Goal: Task Accomplishment & Management: Manage account settings

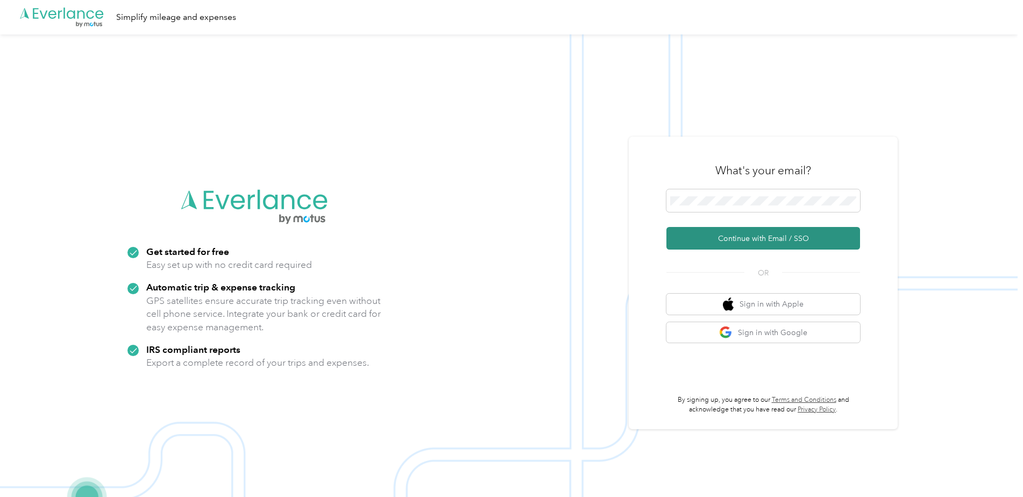
click at [733, 239] on button "Continue with Email / SSO" at bounding box center [764, 238] width 194 height 23
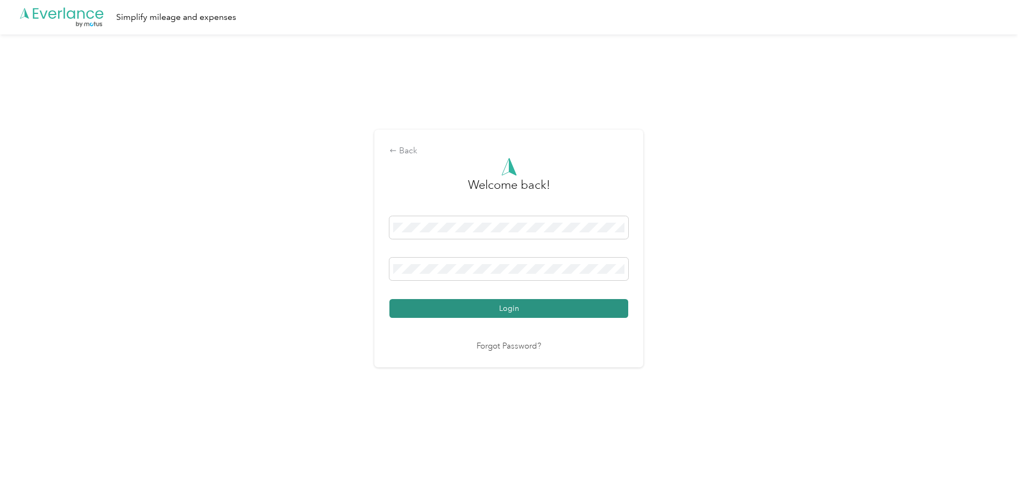
click at [482, 310] on button "Login" at bounding box center [509, 308] width 239 height 19
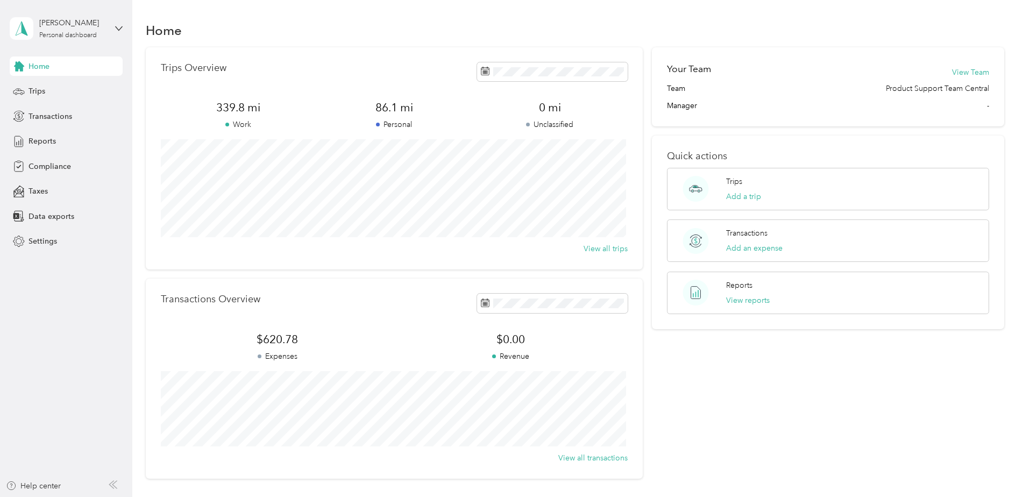
click at [697, 379] on div "Your Team View Team Team Product Support Team Central Manager - Quick actions T…" at bounding box center [828, 262] width 352 height 431
click at [38, 84] on div "Trips" at bounding box center [66, 91] width 113 height 19
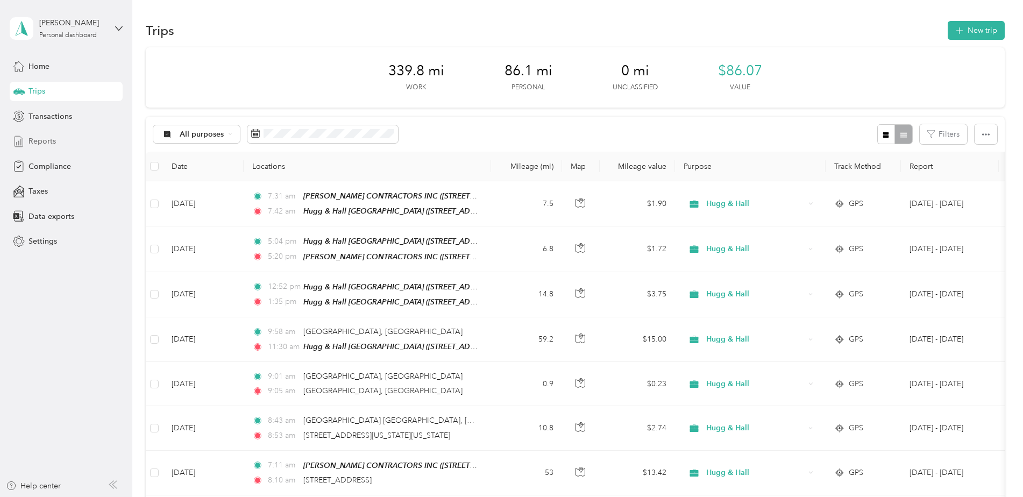
click at [43, 142] on span "Reports" at bounding box center [42, 141] width 27 height 11
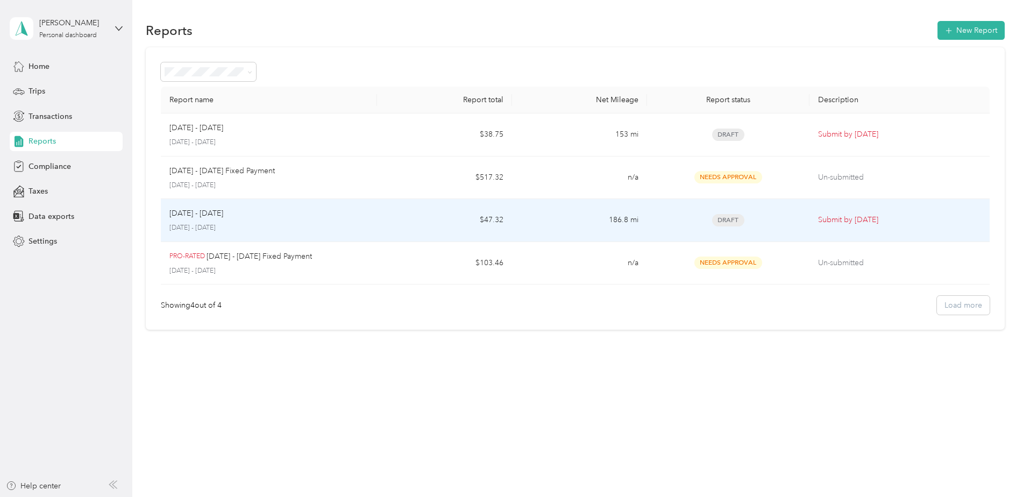
click at [726, 223] on span "Draft" at bounding box center [728, 220] width 32 height 12
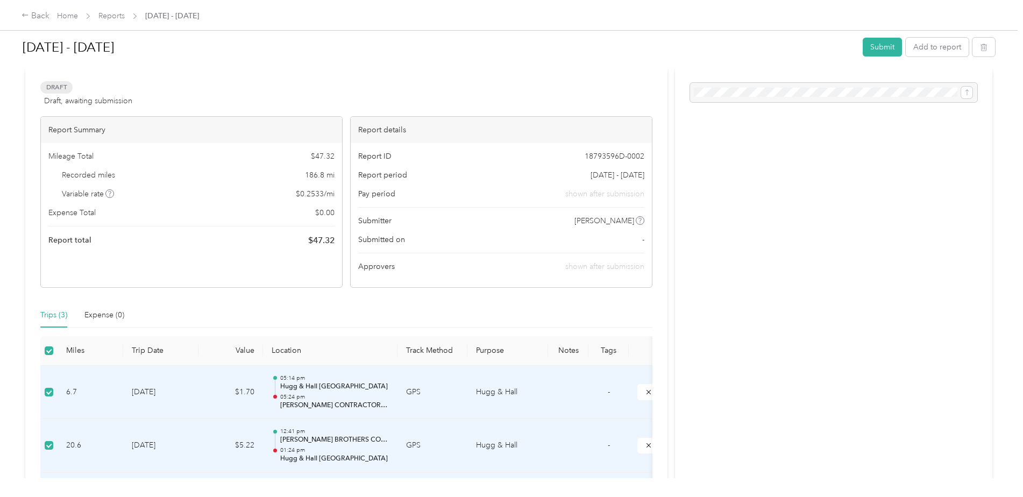
scroll to position [108, 0]
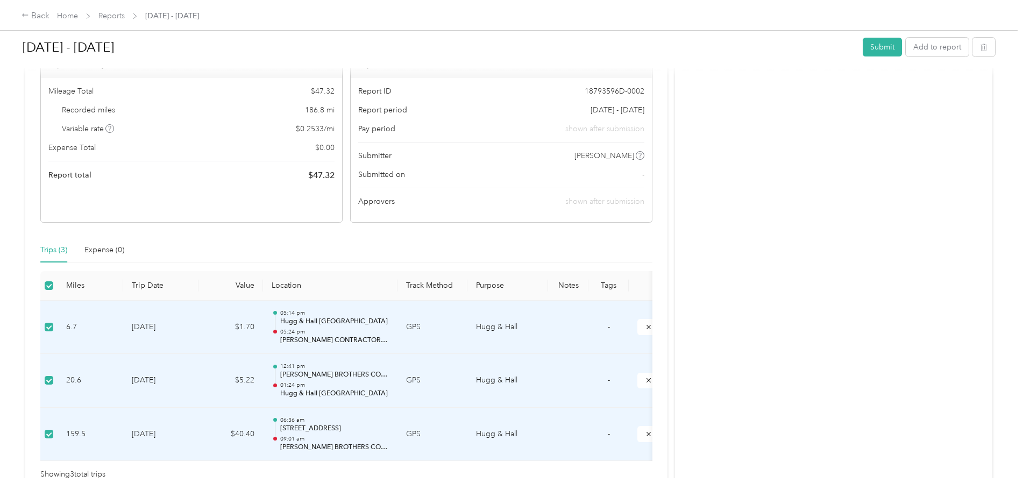
click at [827, 214] on div "Activity and Comments" at bounding box center [833, 235] width 317 height 521
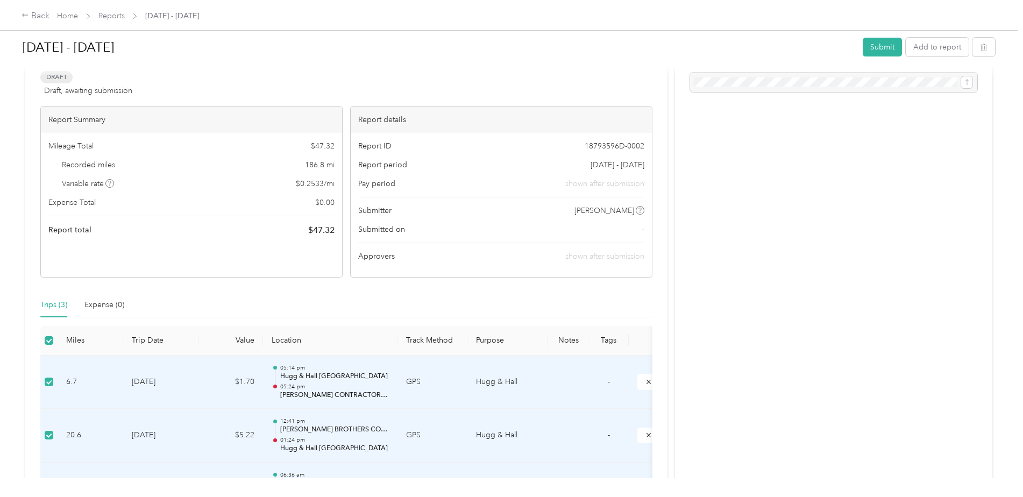
scroll to position [0, 0]
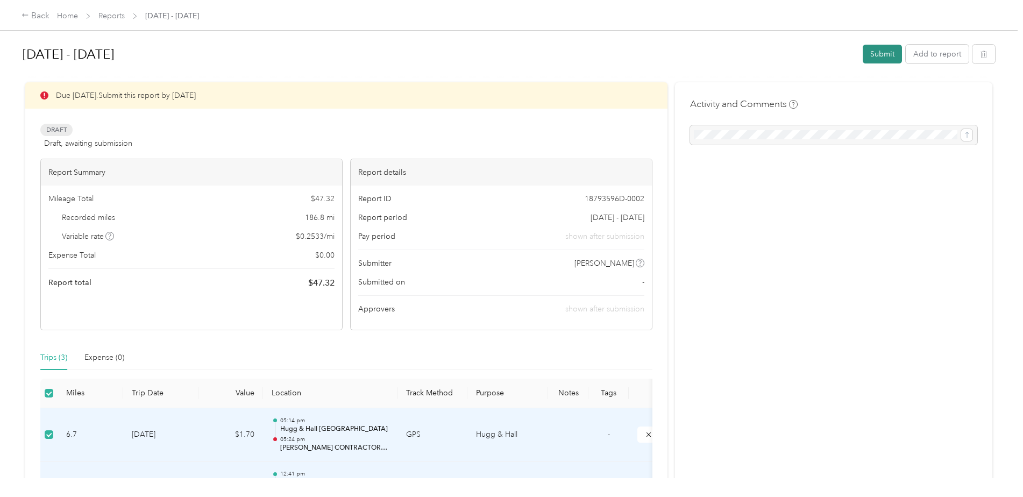
click at [888, 52] on button "Submit" at bounding box center [882, 54] width 39 height 19
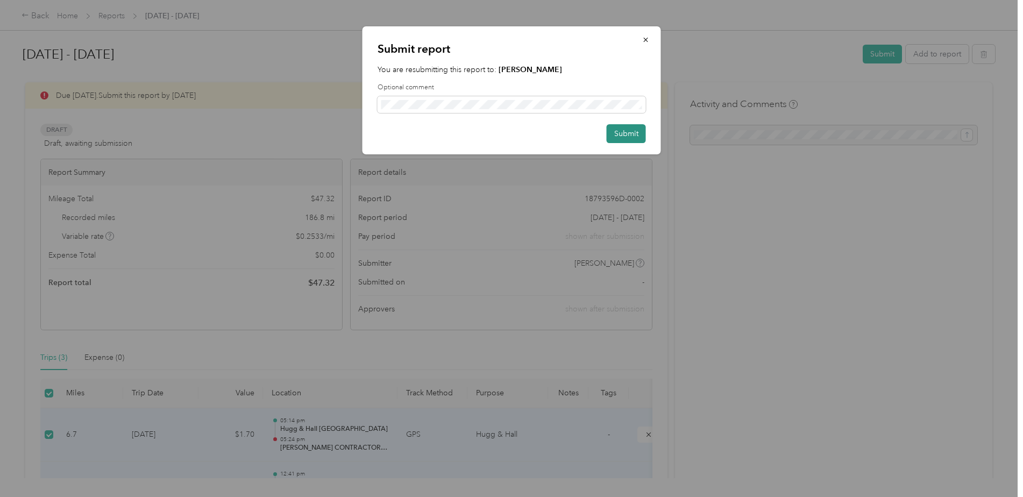
click at [634, 133] on button "Submit" at bounding box center [626, 133] width 39 height 19
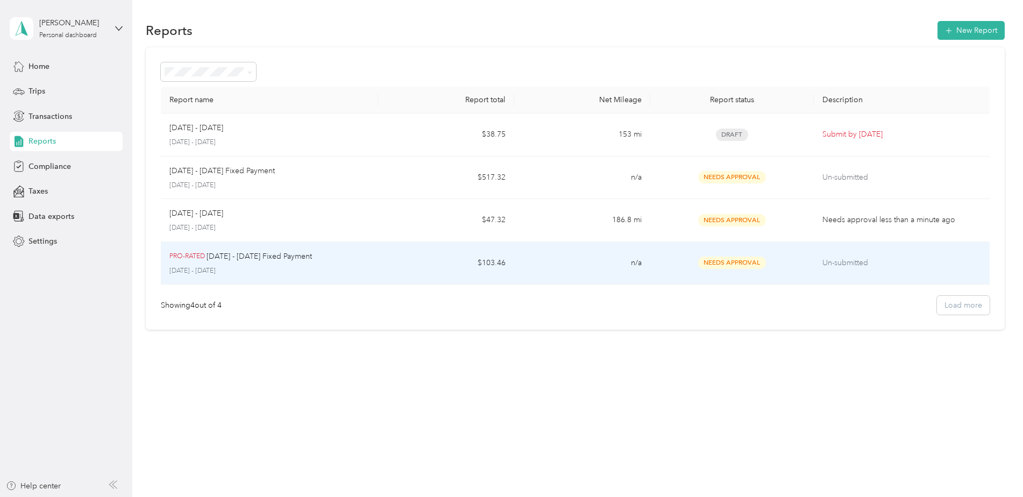
click at [865, 254] on td "Un-submitted" at bounding box center [904, 263] width 181 height 43
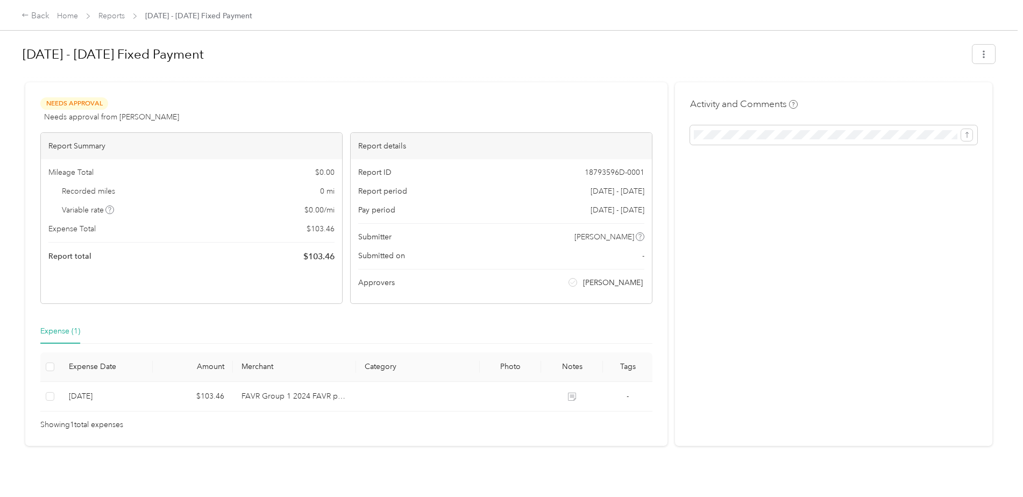
click at [68, 108] on span "Needs Approval" at bounding box center [74, 103] width 68 height 12
